Goal: Download file/media

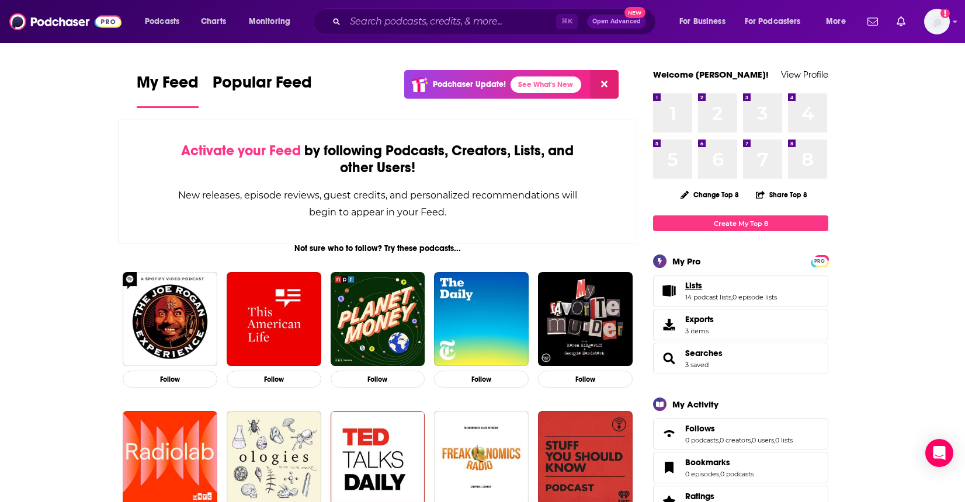
click at [690, 286] on span "Lists" at bounding box center [693, 285] width 17 height 11
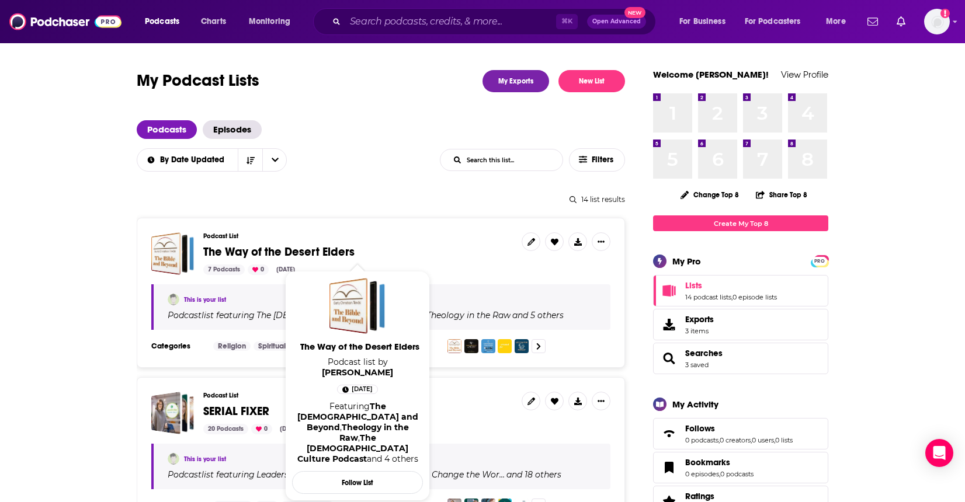
click at [310, 253] on span "The Way of the Desert Elders" at bounding box center [278, 252] width 151 height 15
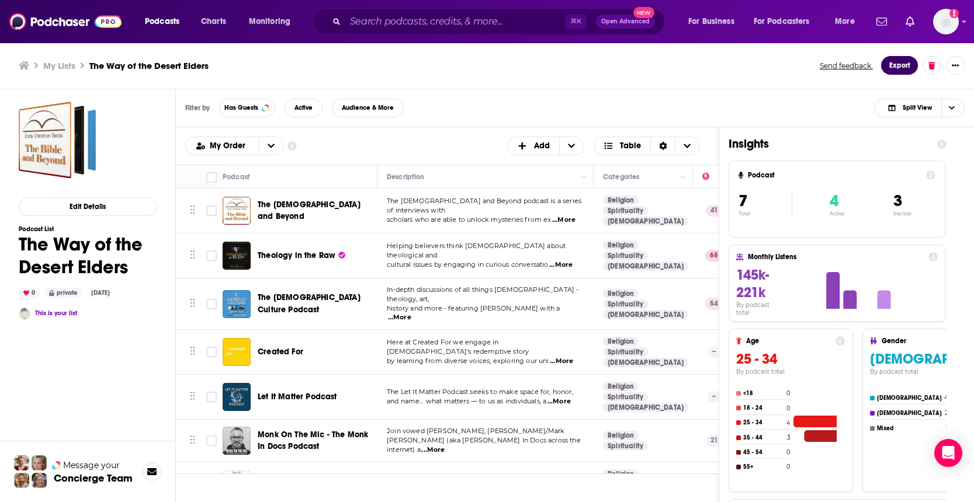
click at [898, 65] on button "Export" at bounding box center [899, 65] width 37 height 19
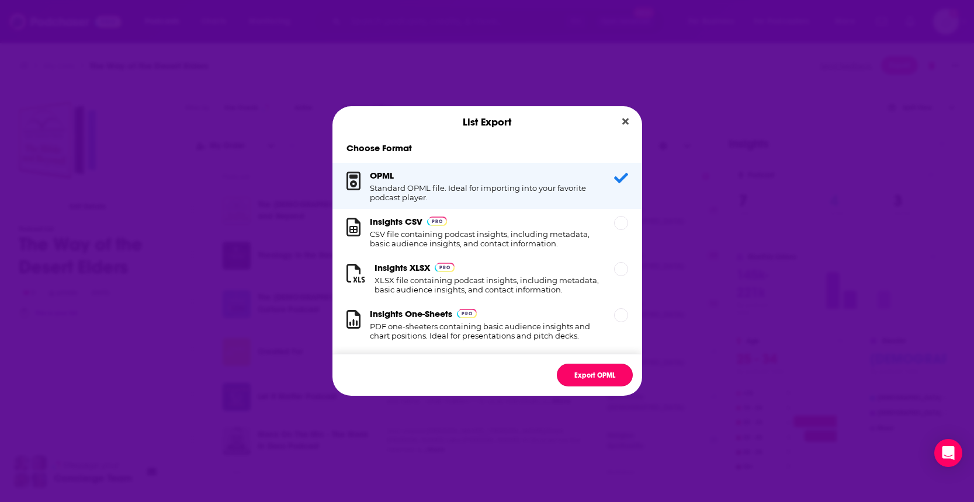
drag, startPoint x: 601, startPoint y: 377, endPoint x: 619, endPoint y: 374, distance: 18.3
click at [602, 377] on button "Export OPML" at bounding box center [595, 375] width 76 height 23
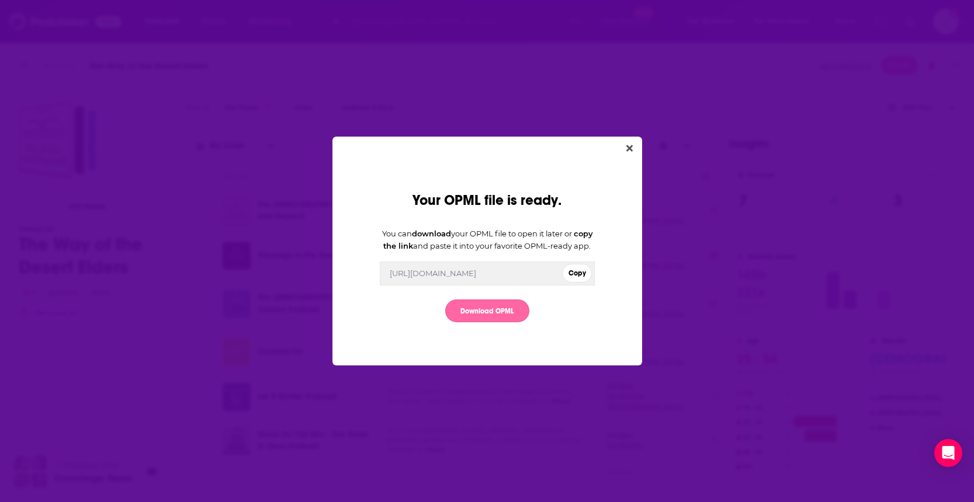
click at [487, 322] on link "Download OPML" at bounding box center [487, 311] width 84 height 23
click at [580, 281] on button "Copy" at bounding box center [577, 273] width 30 height 19
click at [627, 144] on icon "Close" at bounding box center [629, 148] width 6 height 9
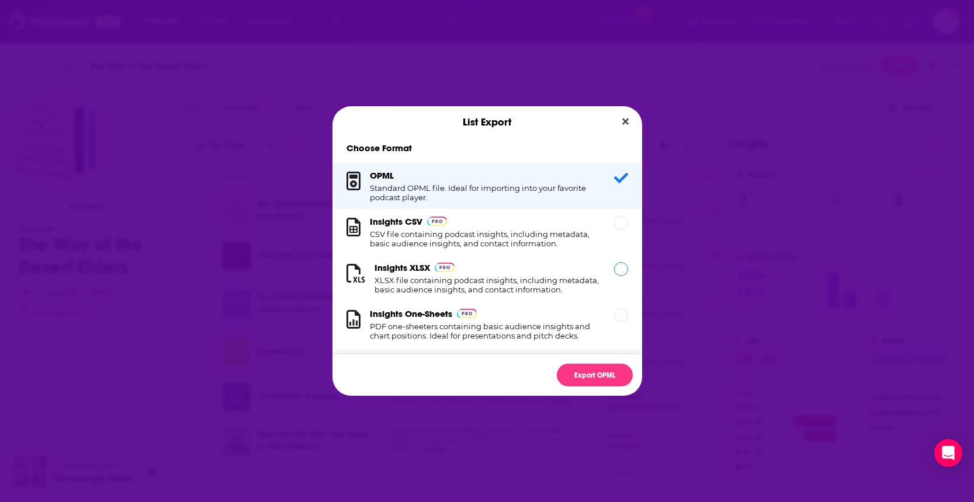
click at [496, 288] on h1 "XLSX file containing podcast insights, including metadata, basic audience insig…" at bounding box center [486, 285] width 225 height 19
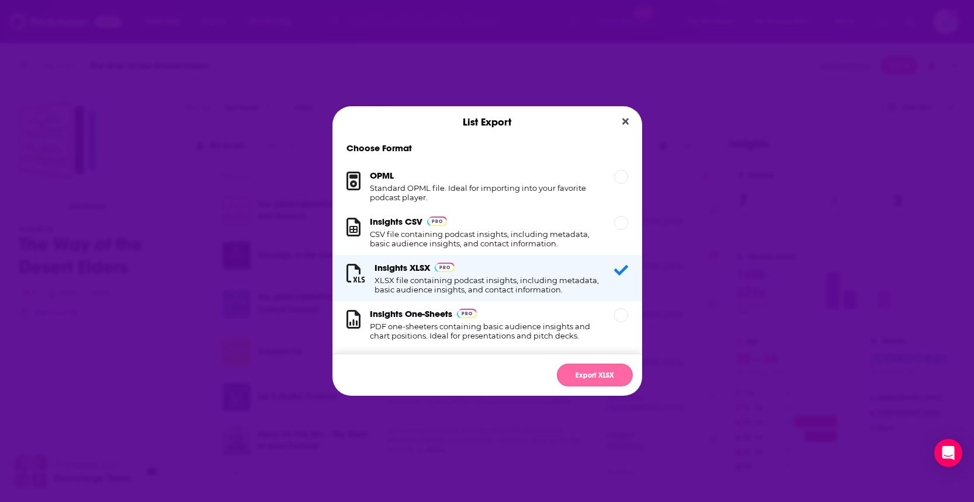
click at [582, 375] on button "Export XLSX" at bounding box center [595, 375] width 76 height 23
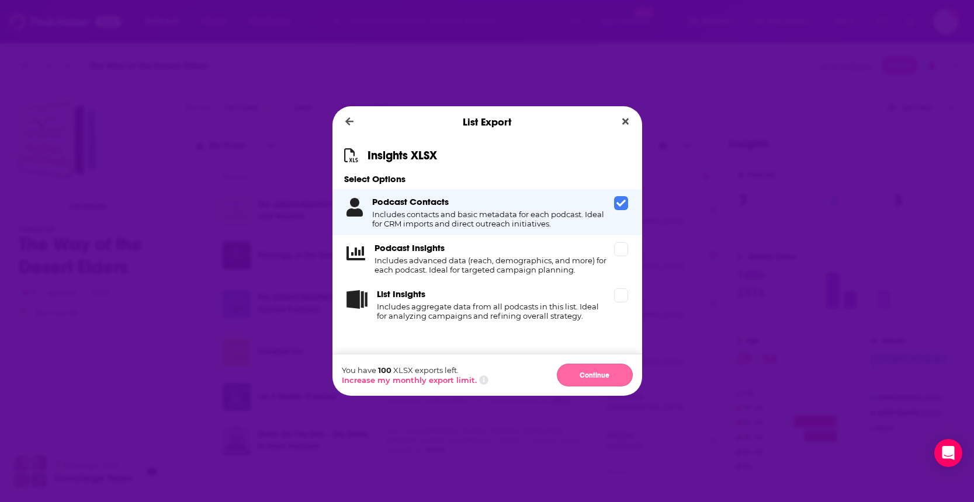
click at [599, 378] on button "Continue" at bounding box center [595, 375] width 76 height 23
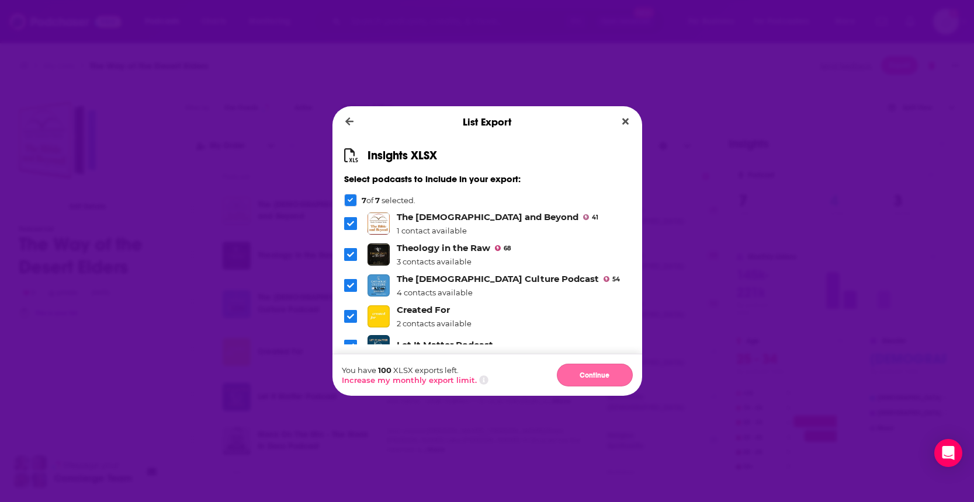
click at [592, 378] on button "Continue" at bounding box center [595, 375] width 76 height 23
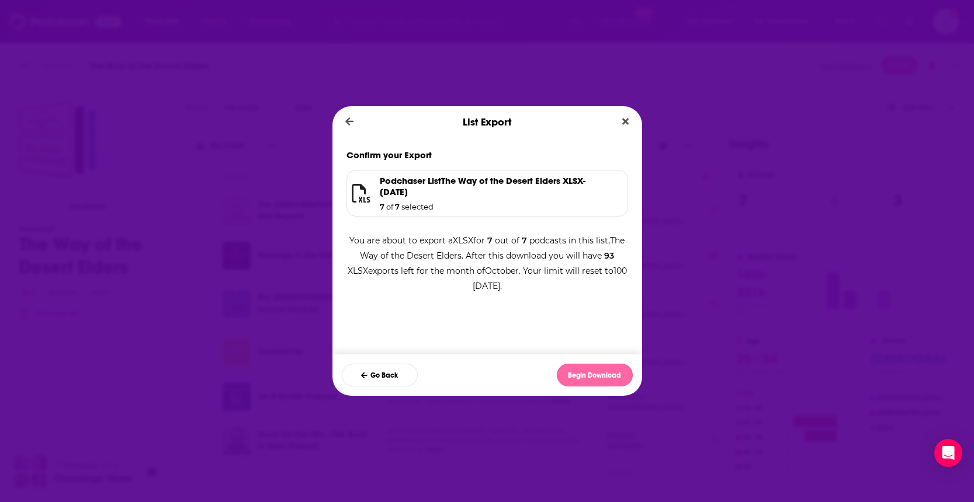
click at [592, 377] on button "Begin Download" at bounding box center [595, 375] width 76 height 23
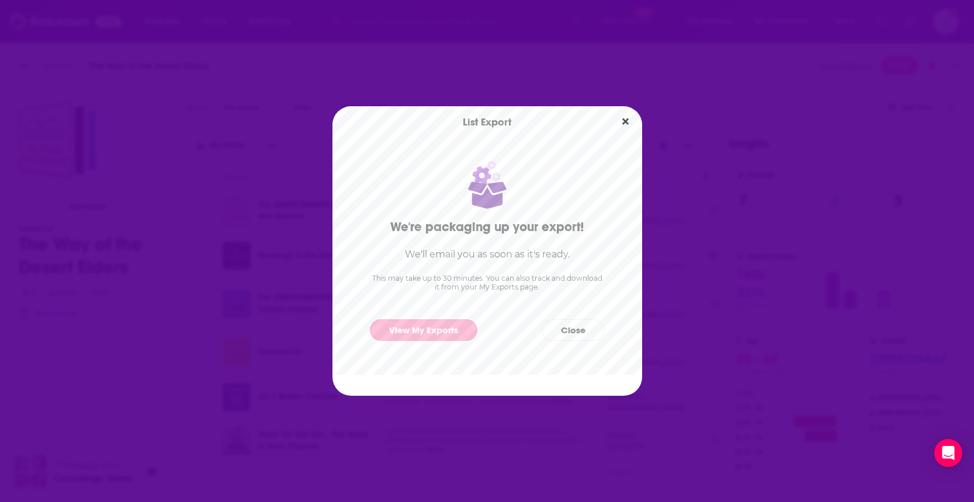
click at [451, 329] on link "View My Exports" at bounding box center [423, 330] width 107 height 22
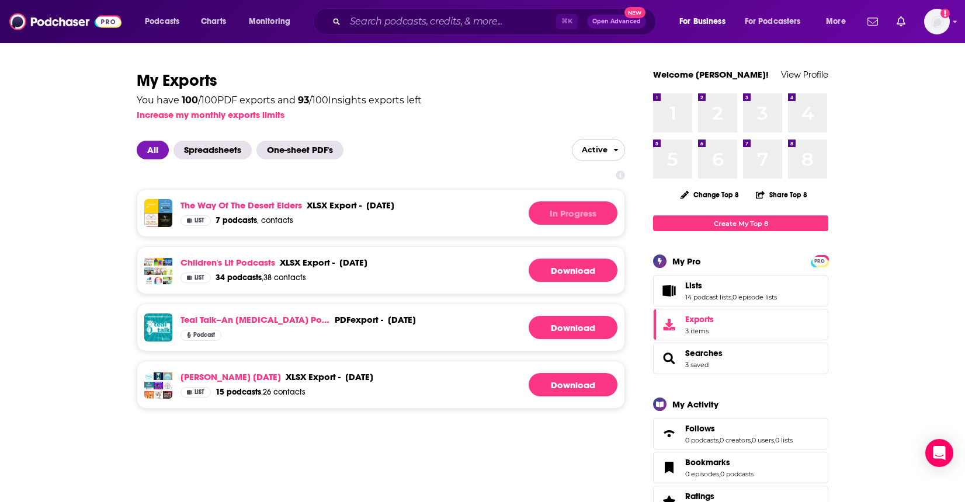
click at [193, 222] on div "List" at bounding box center [195, 220] width 30 height 11
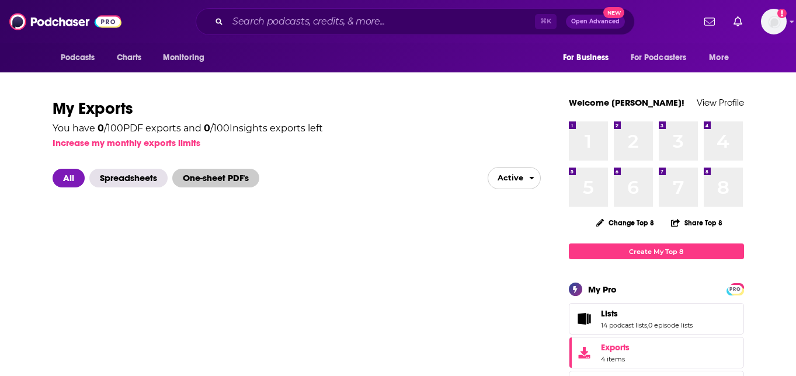
click at [227, 177] on span "One-sheet PDF's" at bounding box center [215, 178] width 87 height 19
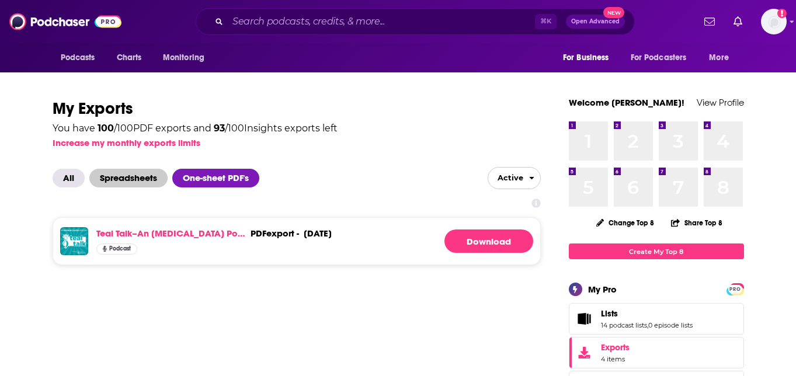
click at [141, 173] on span "Spreadsheets" at bounding box center [128, 178] width 78 height 19
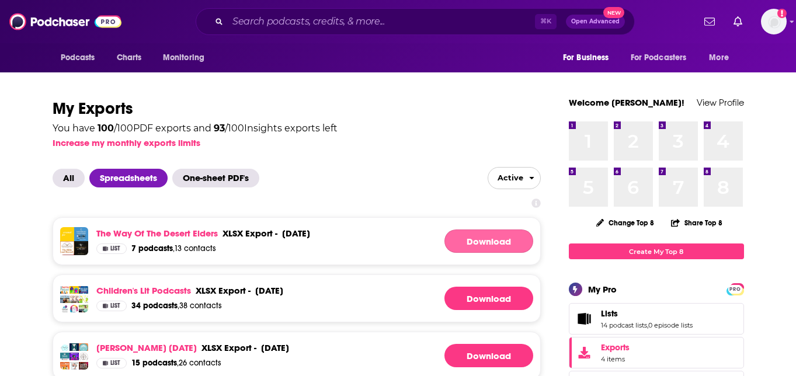
click at [485, 246] on link "Download" at bounding box center [488, 241] width 89 height 23
